Goal: Information Seeking & Learning: Find specific fact

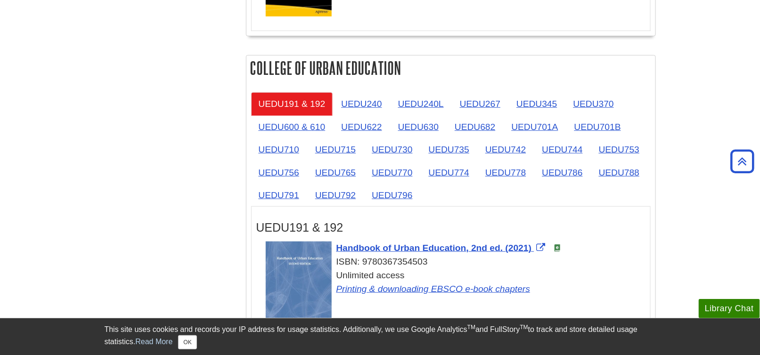
scroll to position [1603, 0]
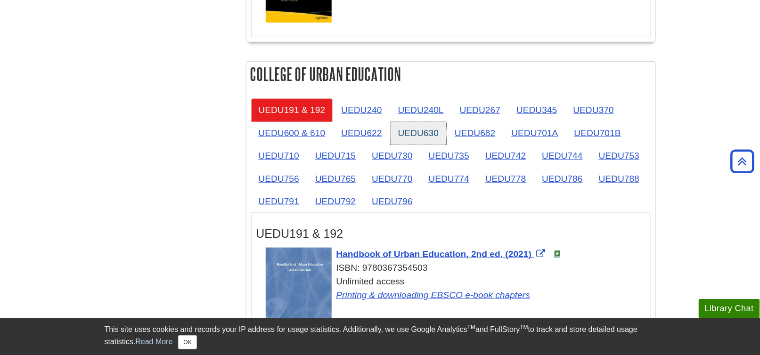
click at [424, 131] on link "UEDU630" at bounding box center [419, 133] width 56 height 23
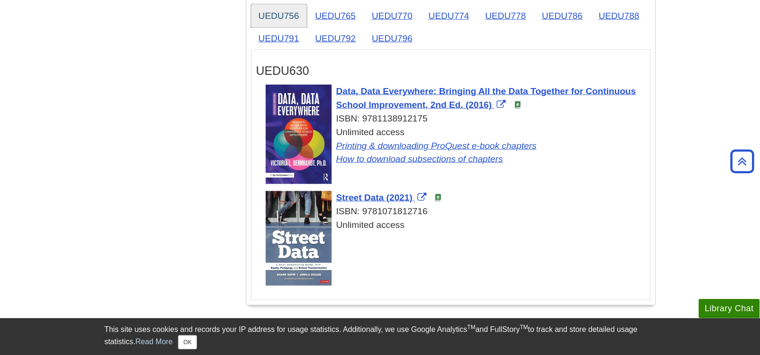
scroll to position [1791, 0]
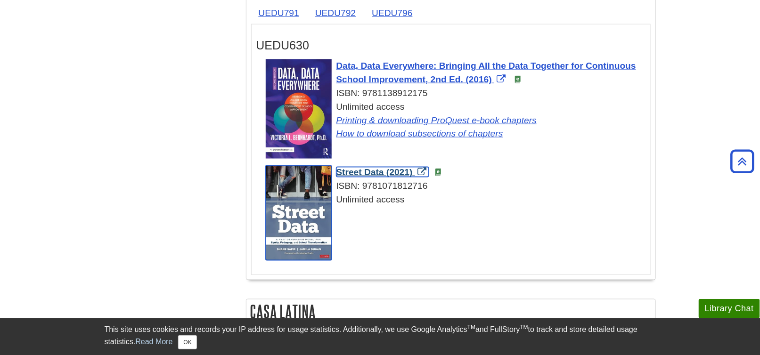
click at [376, 167] on span "Street Data (2021)" at bounding box center [375, 172] width 76 height 10
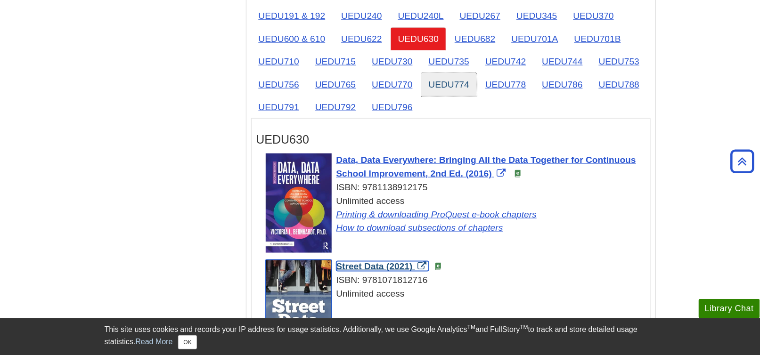
scroll to position [1697, 0]
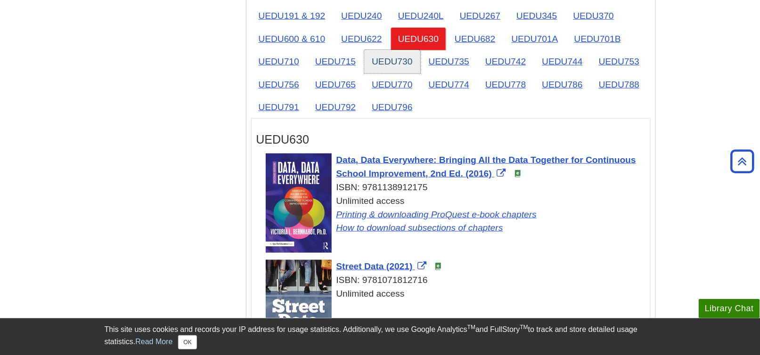
click at [395, 56] on link "UEDU730" at bounding box center [392, 61] width 56 height 23
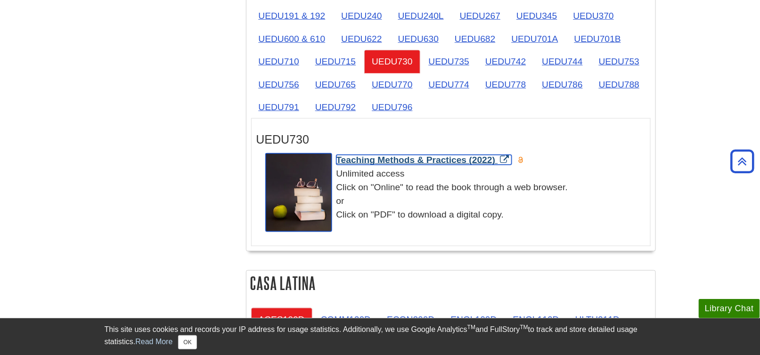
click at [442, 155] on span "Teaching Methods & Practices (2022)" at bounding box center [416, 160] width 159 height 10
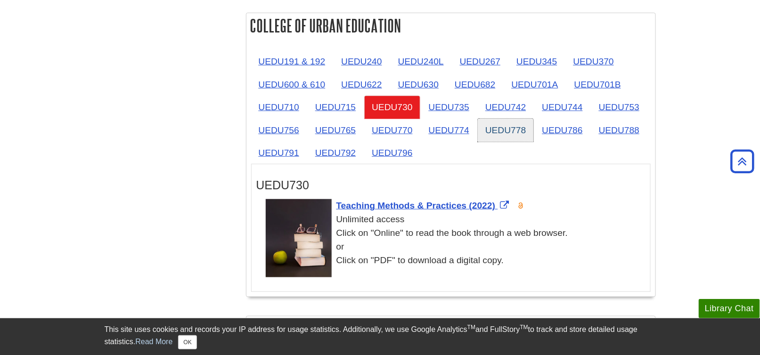
scroll to position [1650, 0]
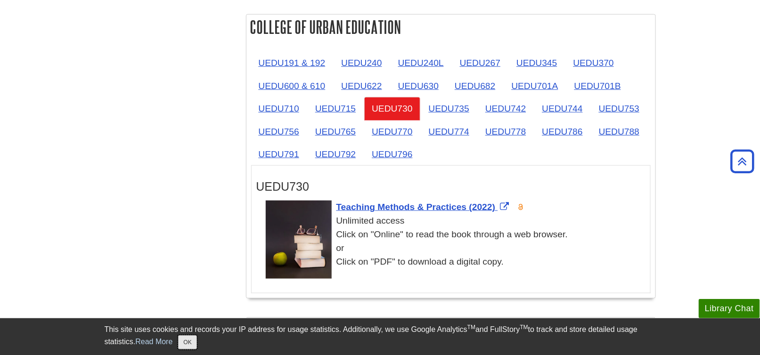
click at [190, 346] on button "OK" at bounding box center [187, 343] width 18 height 14
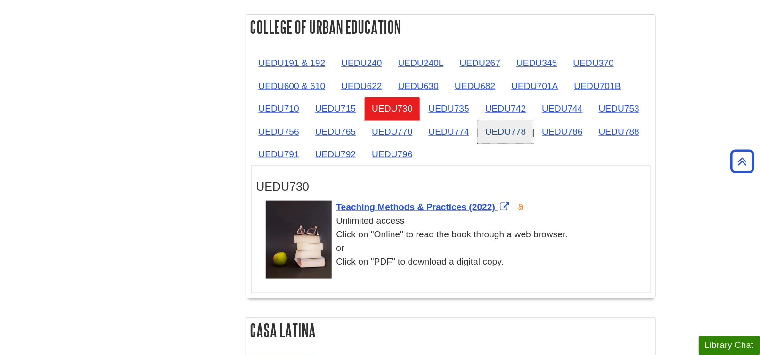
click at [503, 128] on link "UEDU778" at bounding box center [506, 131] width 56 height 23
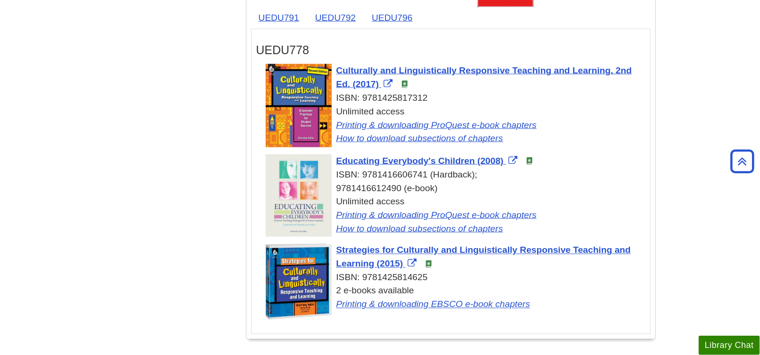
scroll to position [1791, 0]
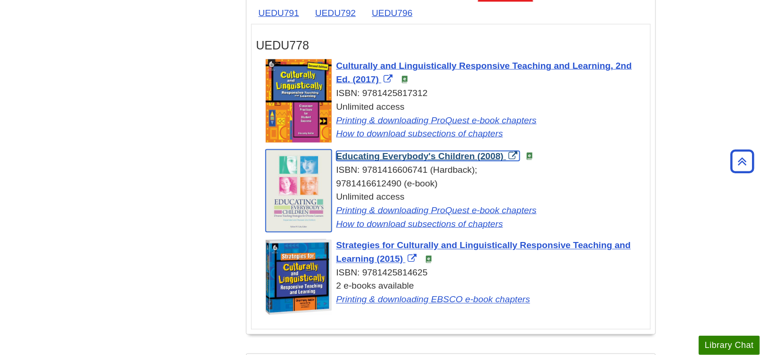
click at [393, 152] on span "Educating Everybody's Children (2008)" at bounding box center [420, 156] width 167 height 10
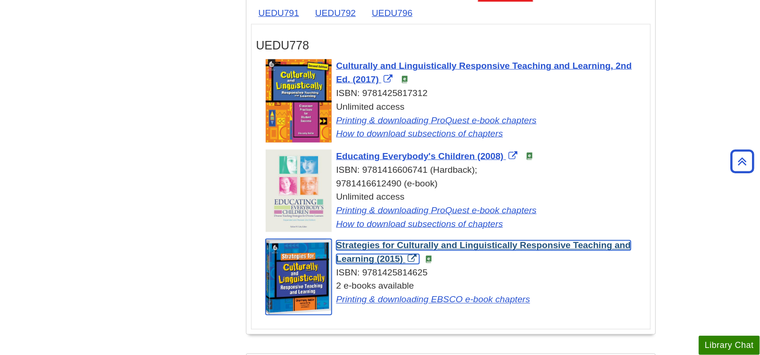
click at [379, 241] on span "Strategies for Culturally and Linguistically Responsive Teaching and Learning (…" at bounding box center [484, 253] width 295 height 24
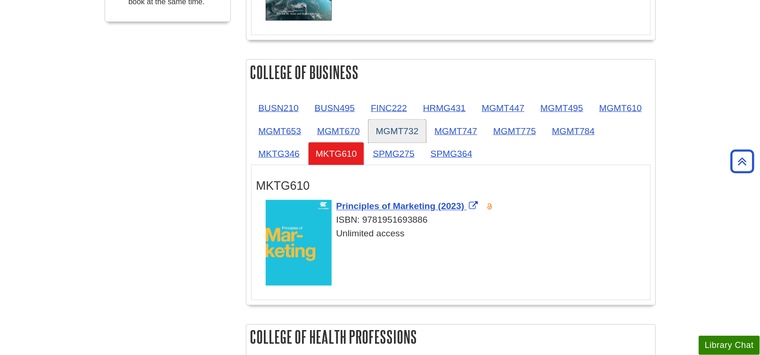
scroll to position [518, 0]
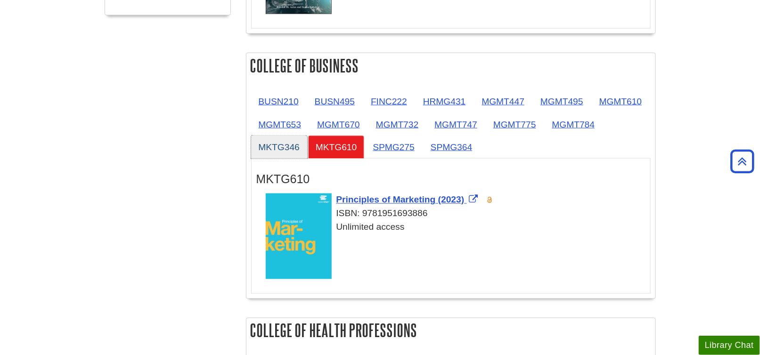
click at [284, 144] on link "MKTG346" at bounding box center [279, 147] width 56 height 23
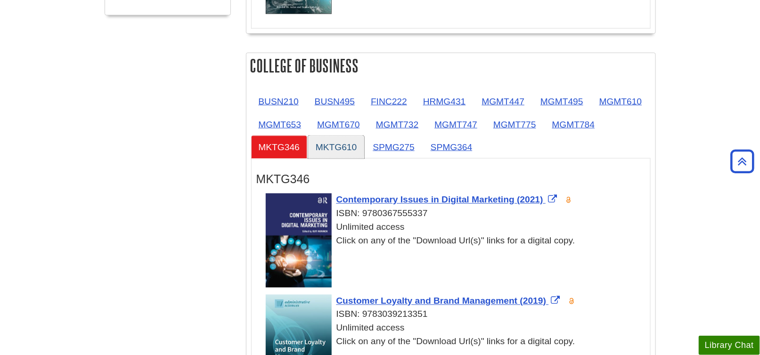
click at [347, 145] on link "MKTG610" at bounding box center [336, 147] width 56 height 23
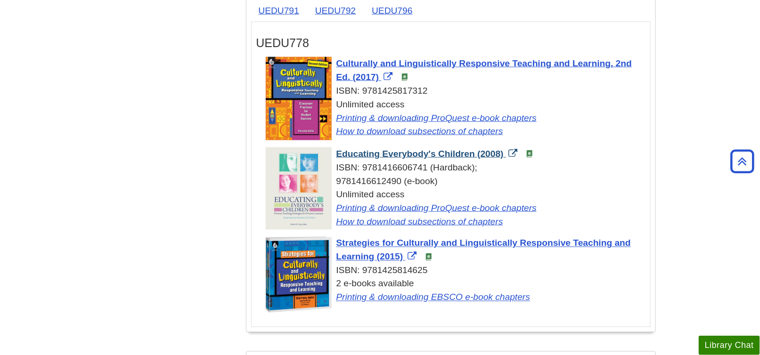
scroll to position [1838, 0]
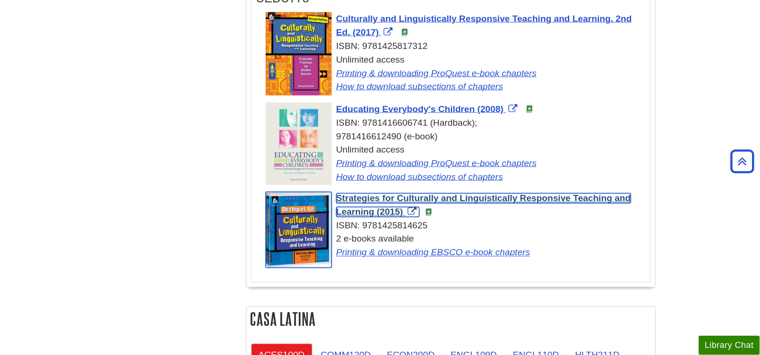
click at [403, 195] on span "Strategies for Culturally and Linguistically Responsive Teaching and Learning (…" at bounding box center [484, 206] width 295 height 24
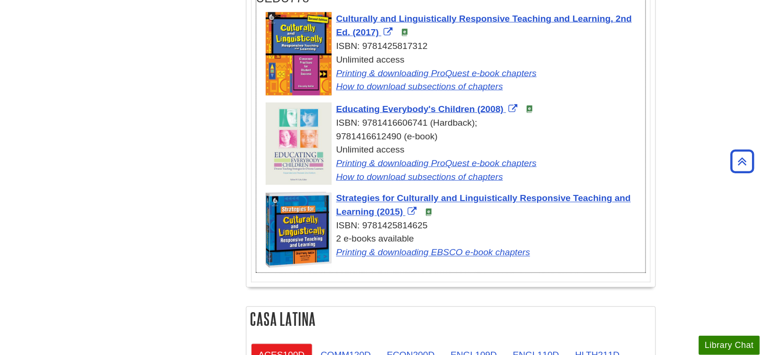
drag, startPoint x: 428, startPoint y: 216, endPoint x: 371, endPoint y: 218, distance: 57.5
click at [364, 220] on div "ISBN: 9781425814625" at bounding box center [456, 227] width 380 height 14
copy div "9781425814625"
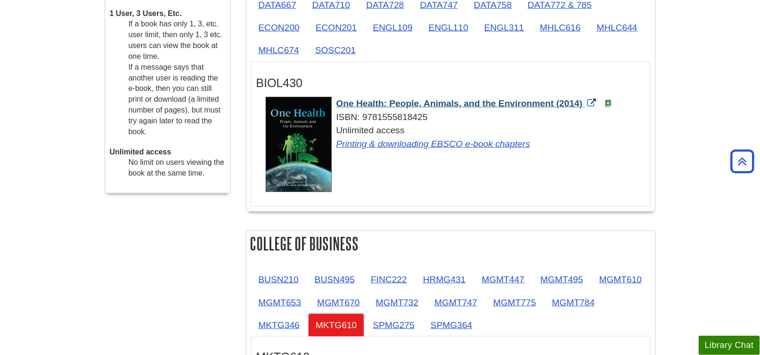
scroll to position [141, 0]
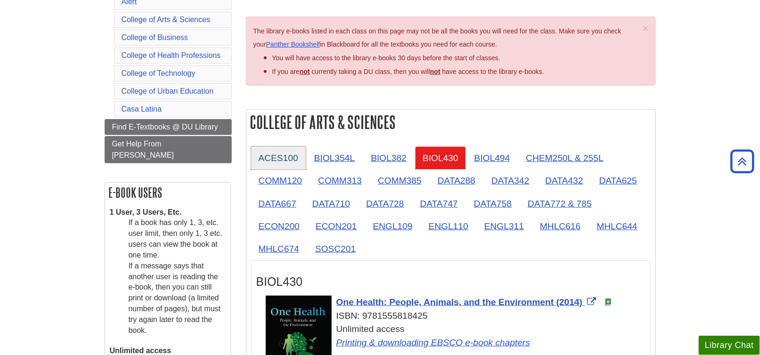
click at [289, 157] on link "ACES100" at bounding box center [278, 158] width 55 height 23
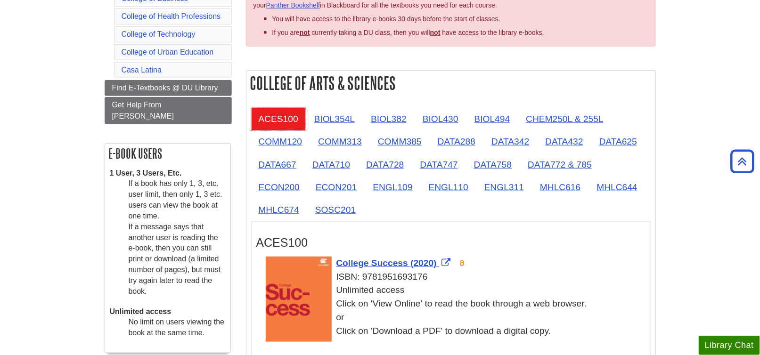
scroll to position [236, 0]
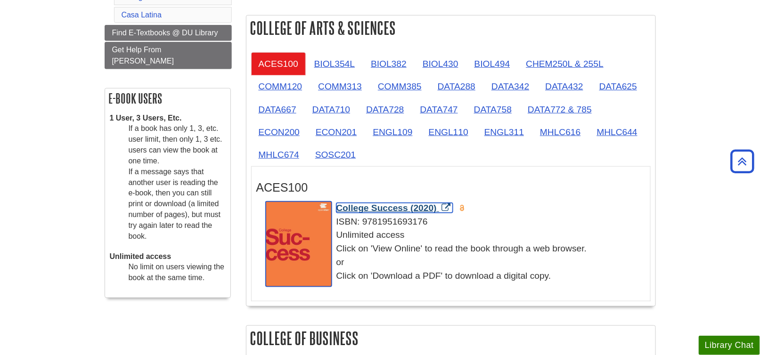
click at [384, 206] on span "College Success (2020)" at bounding box center [387, 208] width 100 height 10
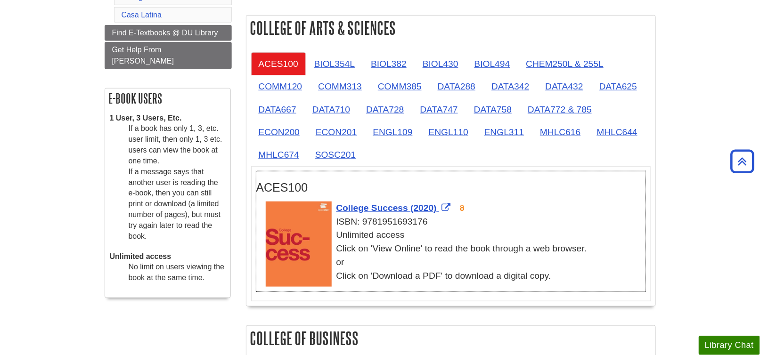
drag, startPoint x: 427, startPoint y: 221, endPoint x: 359, endPoint y: 224, distance: 67.5
click at [362, 224] on div "ISBN: 9781951693176" at bounding box center [456, 222] width 380 height 14
copy div "9781951693176"
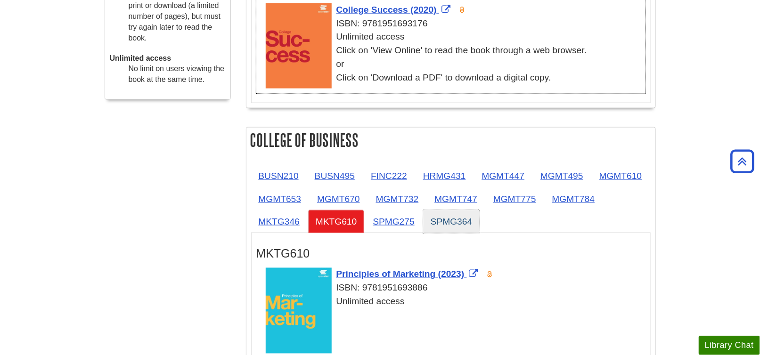
scroll to position [518, 0]
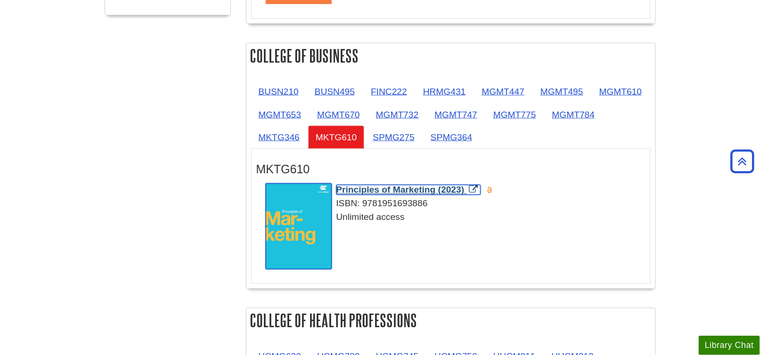
click at [393, 186] on span "Principles of Marketing (2023)" at bounding box center [401, 190] width 128 height 10
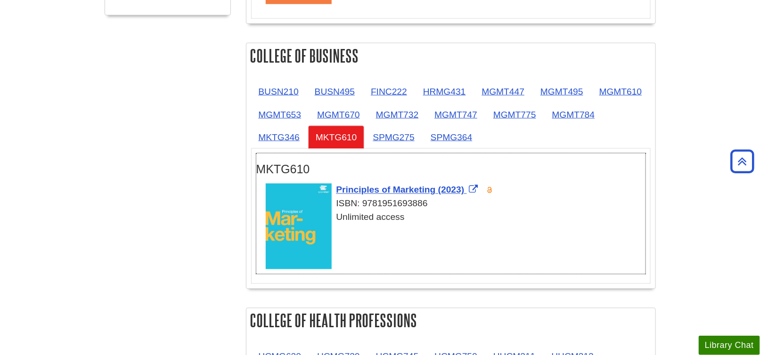
drag, startPoint x: 428, startPoint y: 201, endPoint x: 364, endPoint y: 200, distance: 64.6
click at [364, 200] on div "ISBN: 9781951693886" at bounding box center [456, 205] width 380 height 14
copy div "9781951693886"
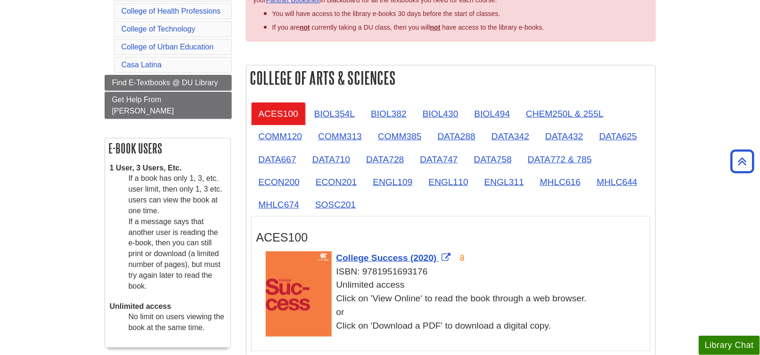
scroll to position [283, 0]
